Goal: Information Seeking & Learning: Find specific fact

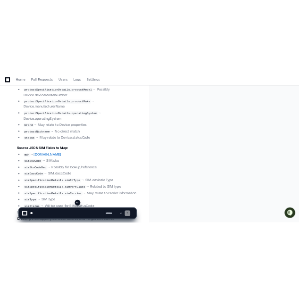
scroll to position [1677, 0]
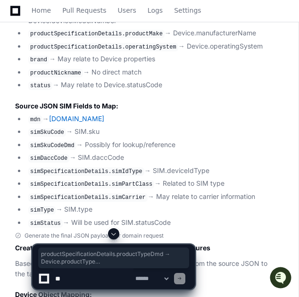
drag, startPoint x: 255, startPoint y: 139, endPoint x: 30, endPoint y: 53, distance: 241.2
click at [30, 53] on ul "productSpecificationDetails.productTypeDmd → Device.productType productSpecific…" at bounding box center [143, 21] width 257 height 138
copy ul "productSpecificationDetails.productTypeDmd → Device.productType productSpecific…"
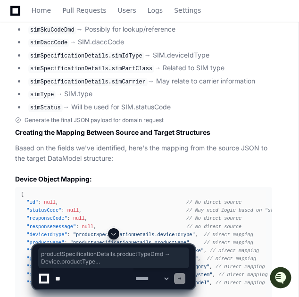
scroll to position [1802, 0]
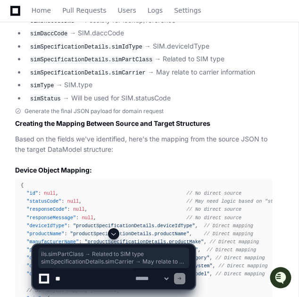
drag, startPoint x: 248, startPoint y: 160, endPoint x: 86, endPoint y: 148, distance: 161.9
click at [86, 104] on ul "mdn → [DOMAIN_NAME] simSkuCode → SIM.sku simSkuCodeDmd → Possibly for lookup/re…" at bounding box center [143, 46] width 257 height 115
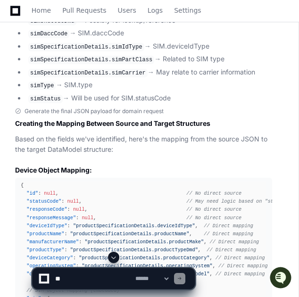
click at [209, 39] on li "simDaccCode → SIM.daccCode" at bounding box center [148, 33] width 246 height 11
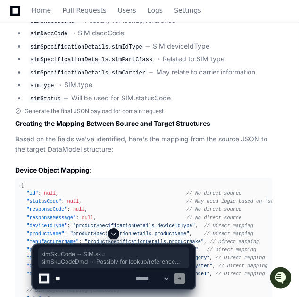
drag, startPoint x: 30, startPoint y: 98, endPoint x: 126, endPoint y: 171, distance: 120.0
click at [126, 104] on ul "mdn → [DOMAIN_NAME] simSkuCode → SIM.sku simSkuCodeDmd → Possibly for lookup/re…" at bounding box center [143, 46] width 257 height 115
copy ul "simSkuCode → SIM.sku simSkuCodeDmd → Possibly for lookup/reference simDaccCode …"
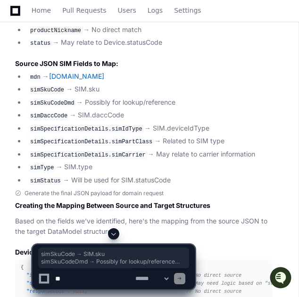
scroll to position [1695, 0]
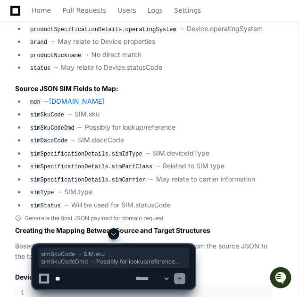
copy ul "simSkuCode → SIM.sku simSkuCodeDmd → Possibly for lookup/reference simDaccCode …"
click at [134, 120] on li "simSkuCode → SIM.sku" at bounding box center [148, 114] width 246 height 11
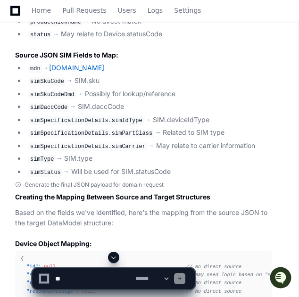
scroll to position [1775, 0]
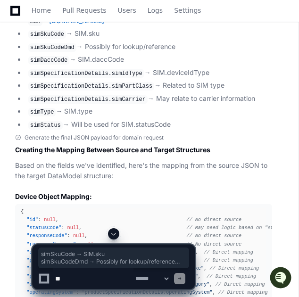
drag, startPoint x: 28, startPoint y: 125, endPoint x: 146, endPoint y: 198, distance: 138.4
click at [146, 130] on ul "mdn → [DOMAIN_NAME] simSkuCode → SIM.sku simSkuCodeDmd → Possibly for lookup/re…" at bounding box center [143, 73] width 257 height 115
copy ul "simSkuCode → SIM.sku simSkuCodeDmd → Possibly for lookup/reference simDaccCode …"
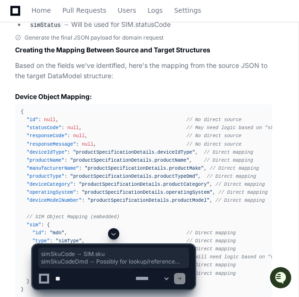
scroll to position [1873, 0]
